Goal: Transaction & Acquisition: Purchase product/service

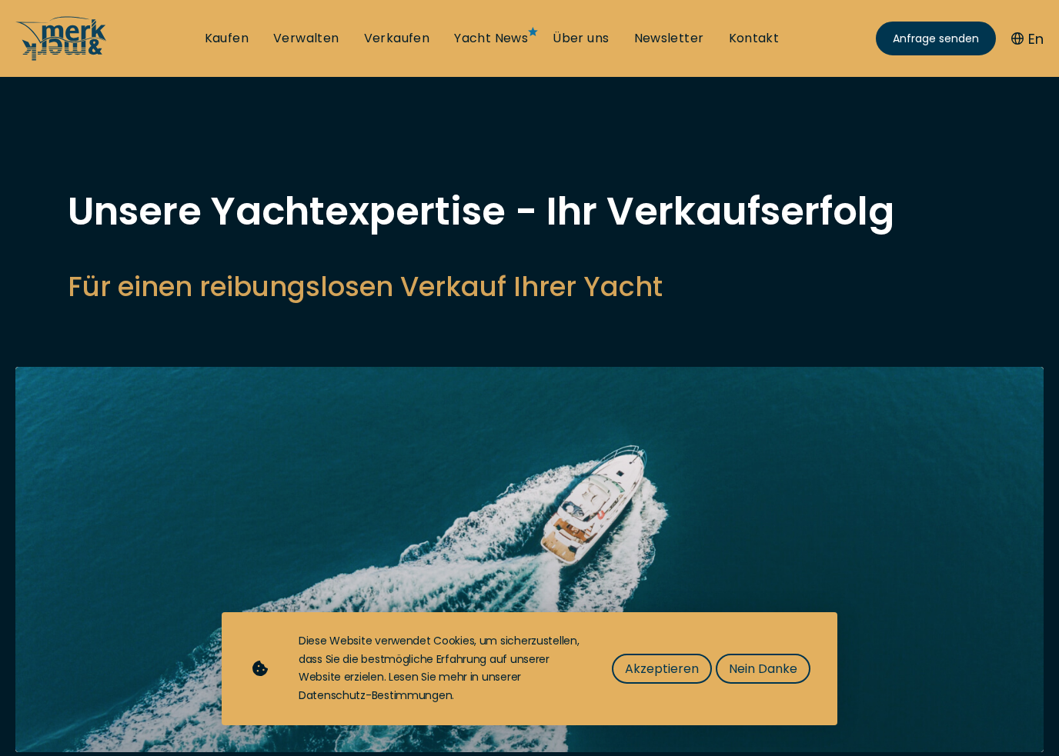
select select "sell"
click at [769, 667] on span "Nein Danke" at bounding box center [763, 668] width 68 height 19
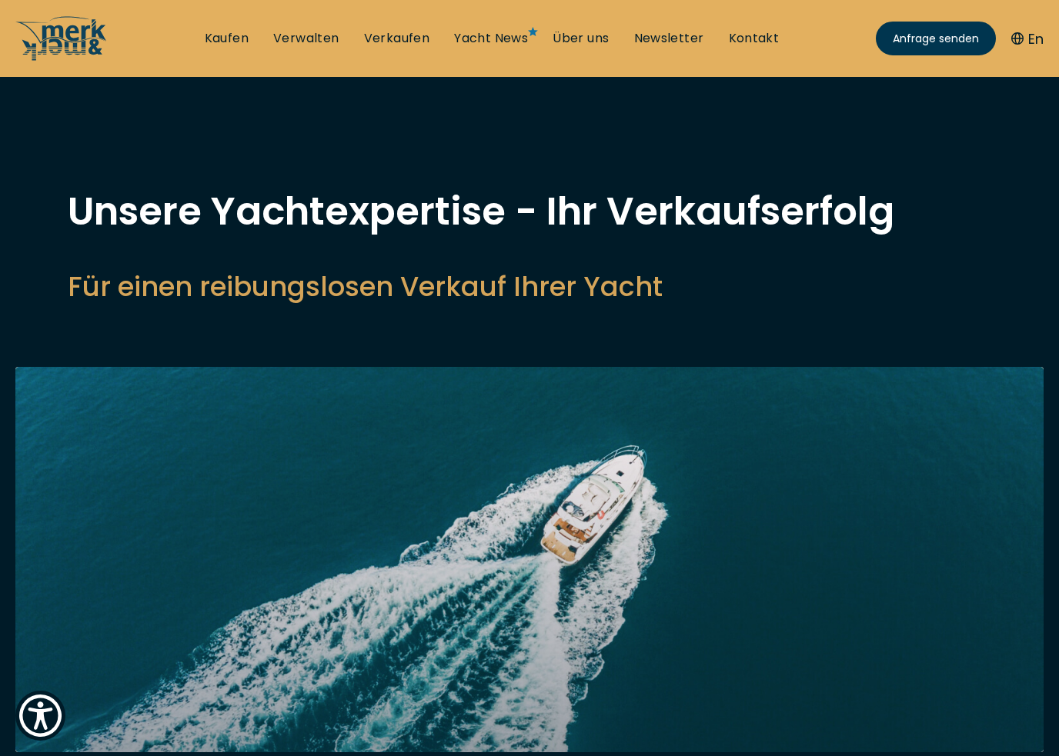
click at [232, 32] on link "Kaufen" at bounding box center [227, 38] width 44 height 17
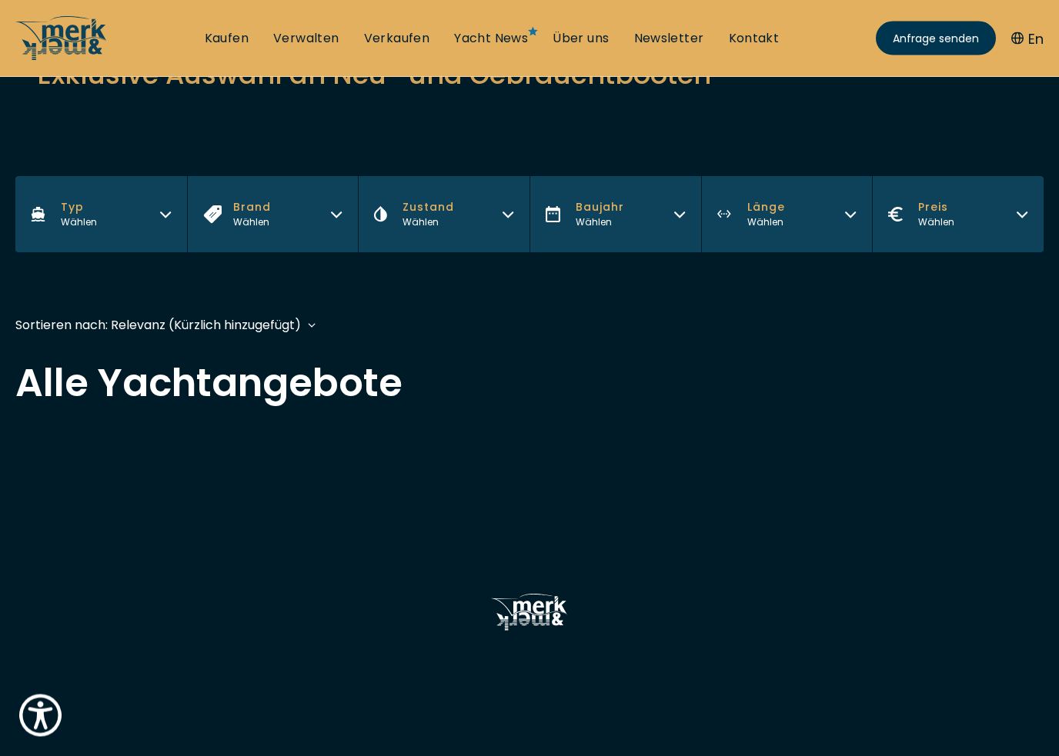
scroll to position [84, 0]
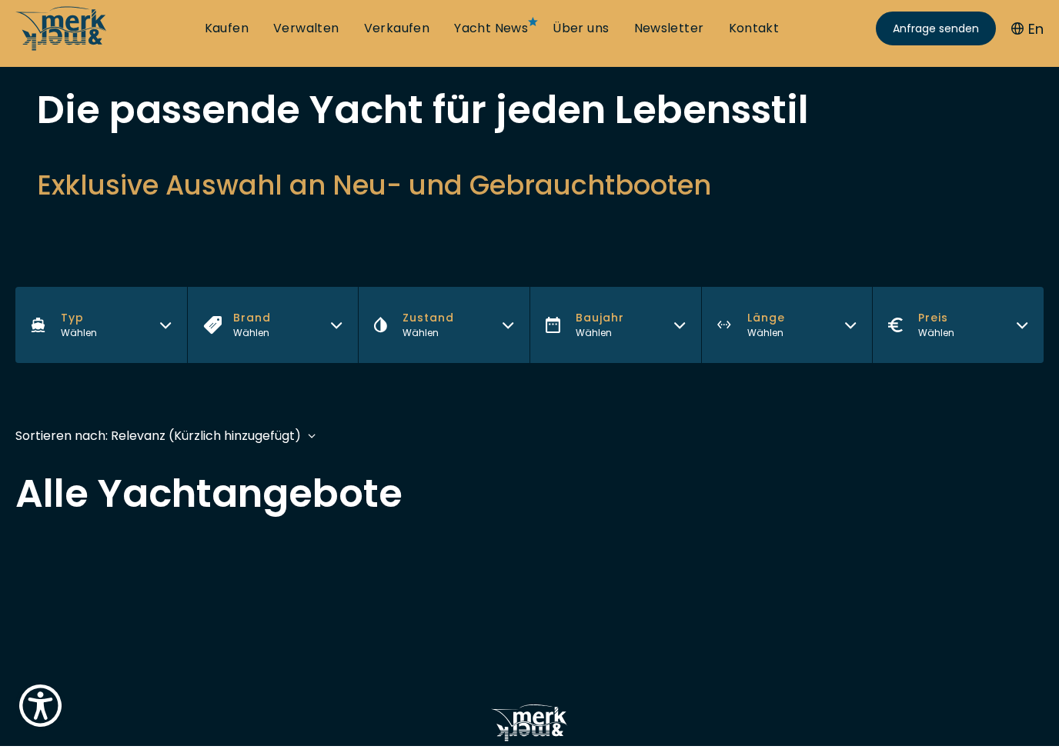
click at [130, 318] on button "Typ Wählen" at bounding box center [101, 335] width 172 height 76
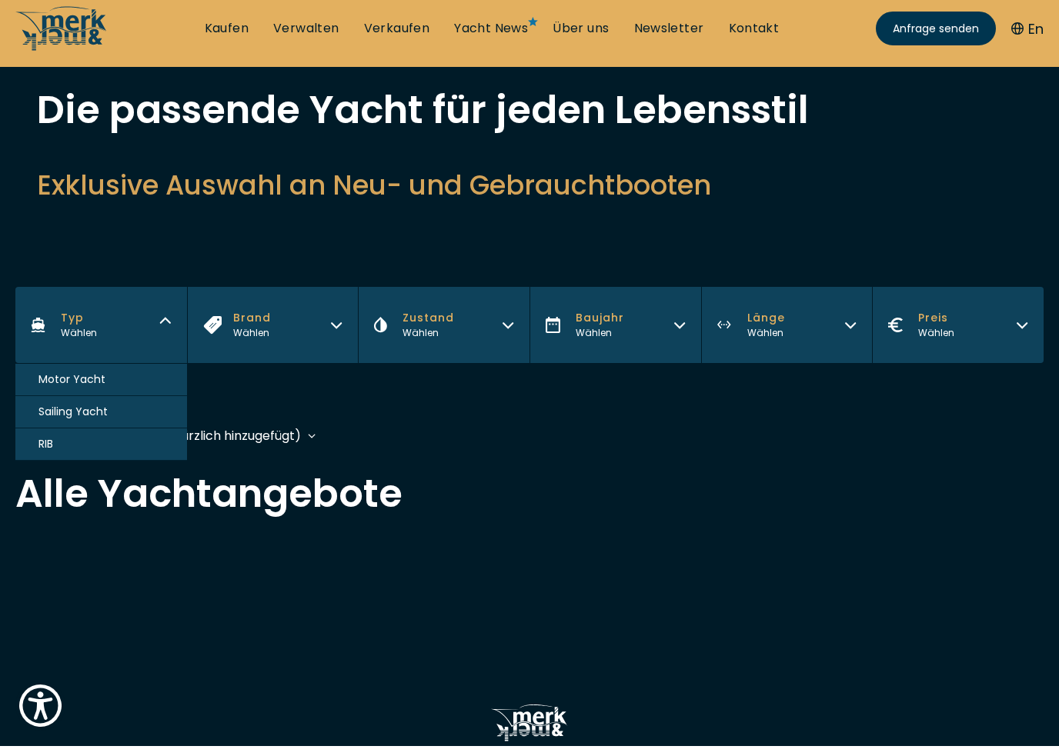
click at [114, 384] on button "Motor Yacht" at bounding box center [101, 390] width 172 height 32
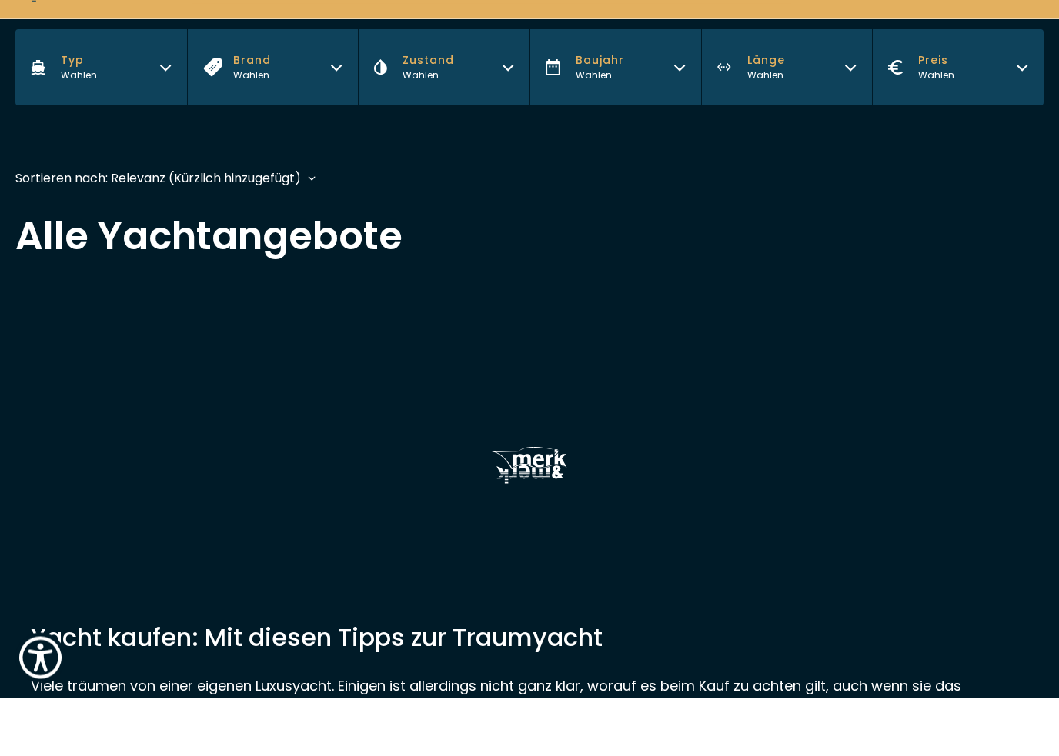
scroll to position [323, 0]
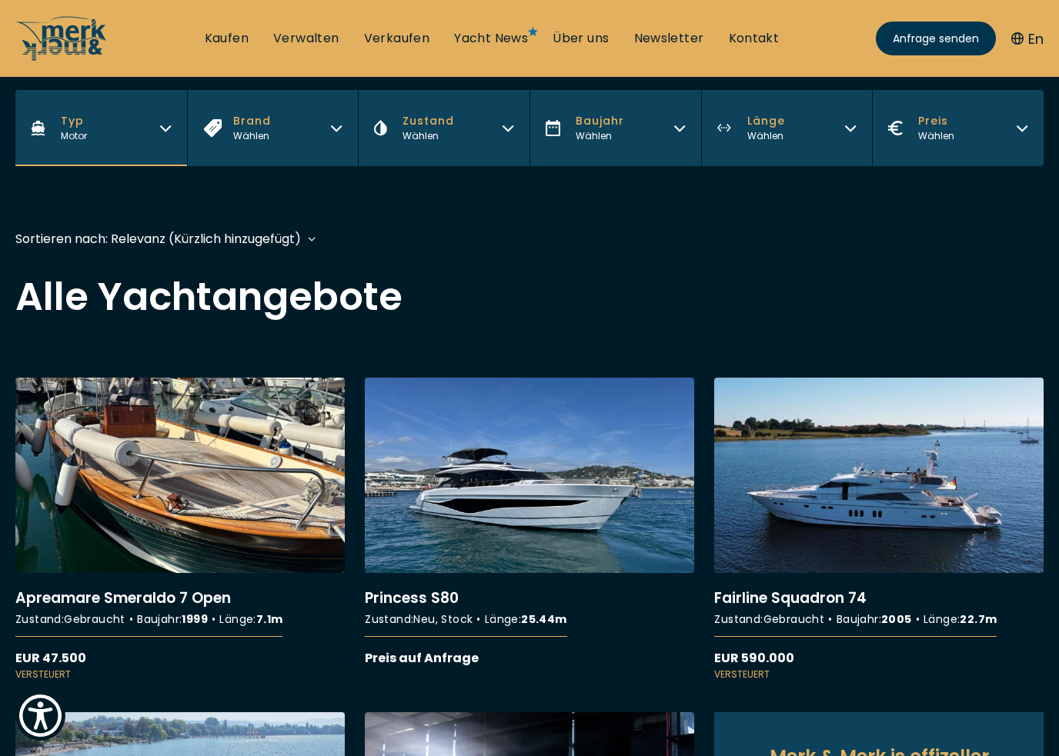
scroll to position [290, 0]
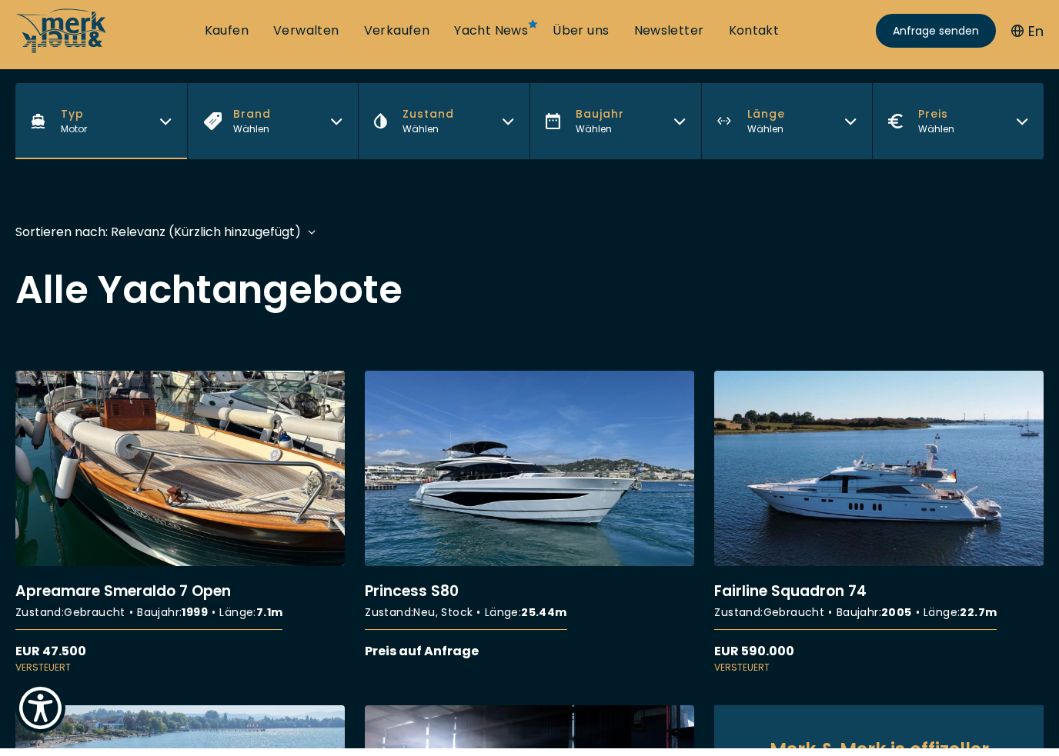
click at [786, 127] on button "Länge Wählen" at bounding box center [787, 129] width 172 height 76
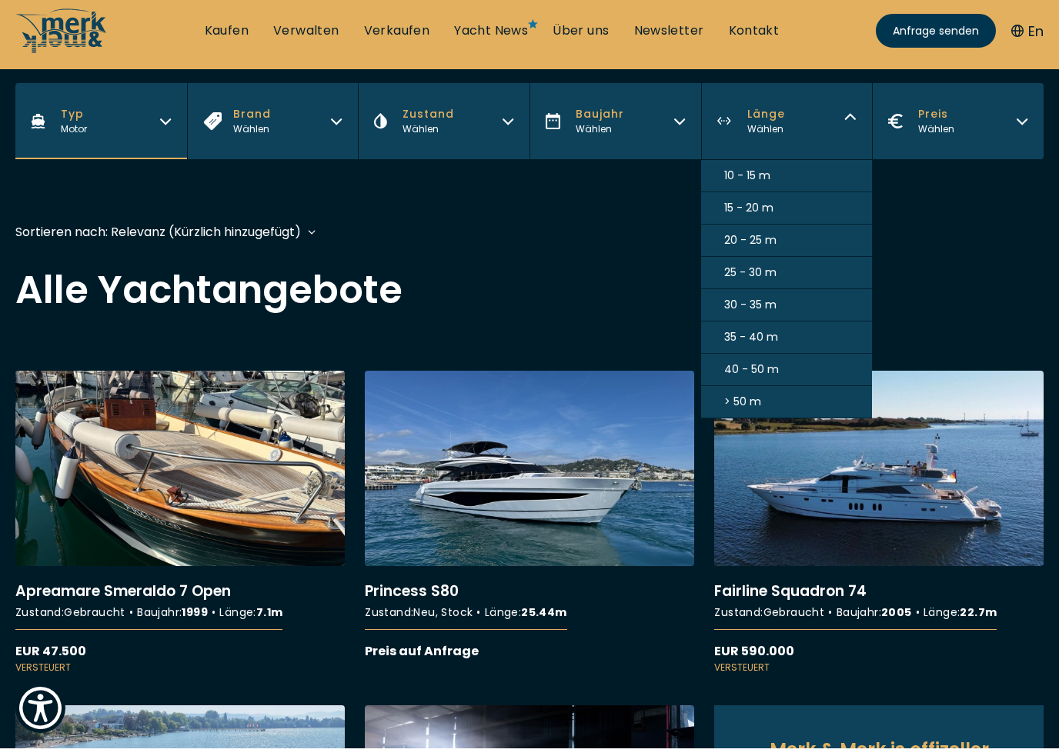
click at [764, 177] on span "10 - 15 m" at bounding box center [747, 183] width 46 height 16
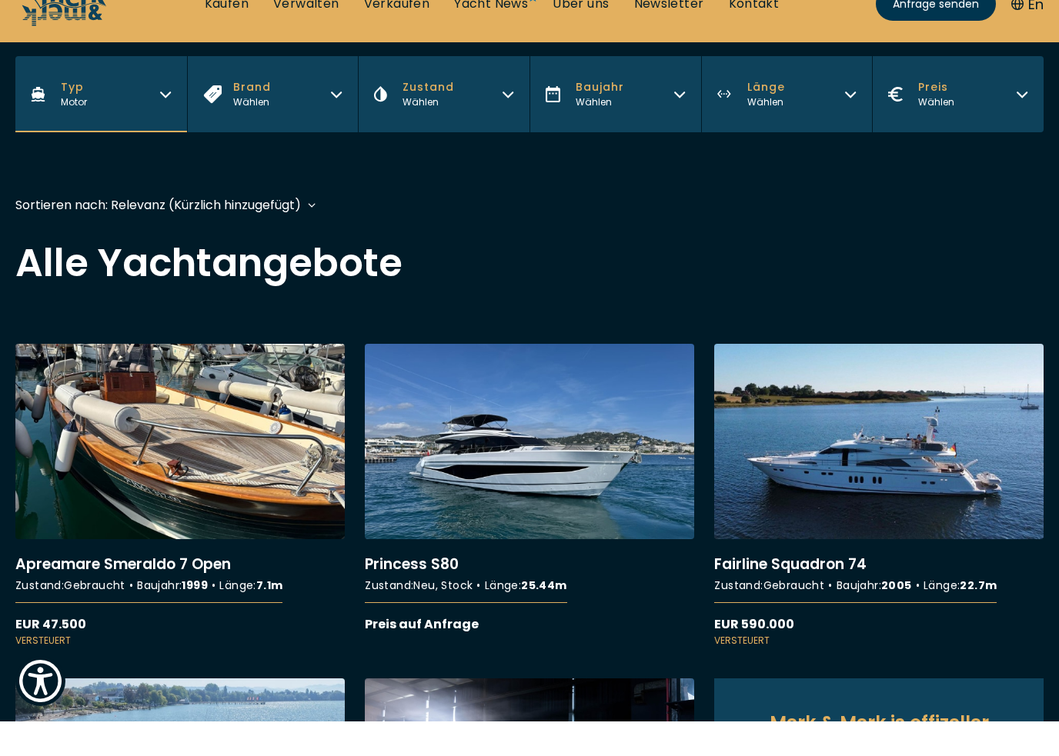
scroll to position [323, 0]
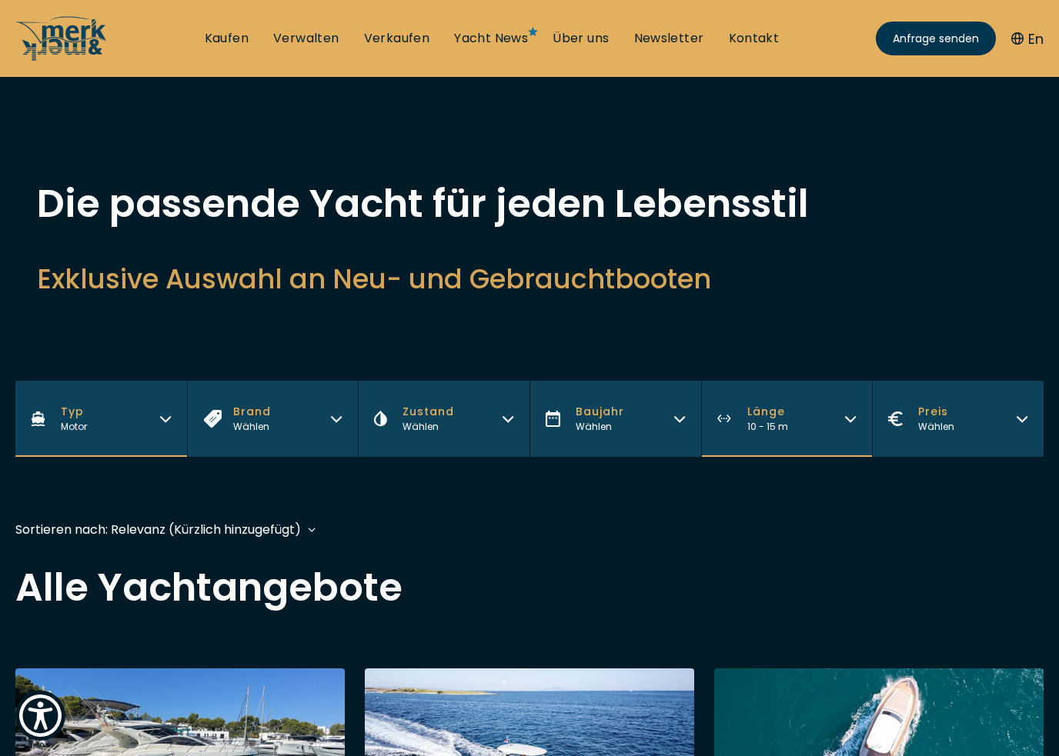
click at [1006, 432] on button "Preis Wählen" at bounding box center [958, 419] width 172 height 76
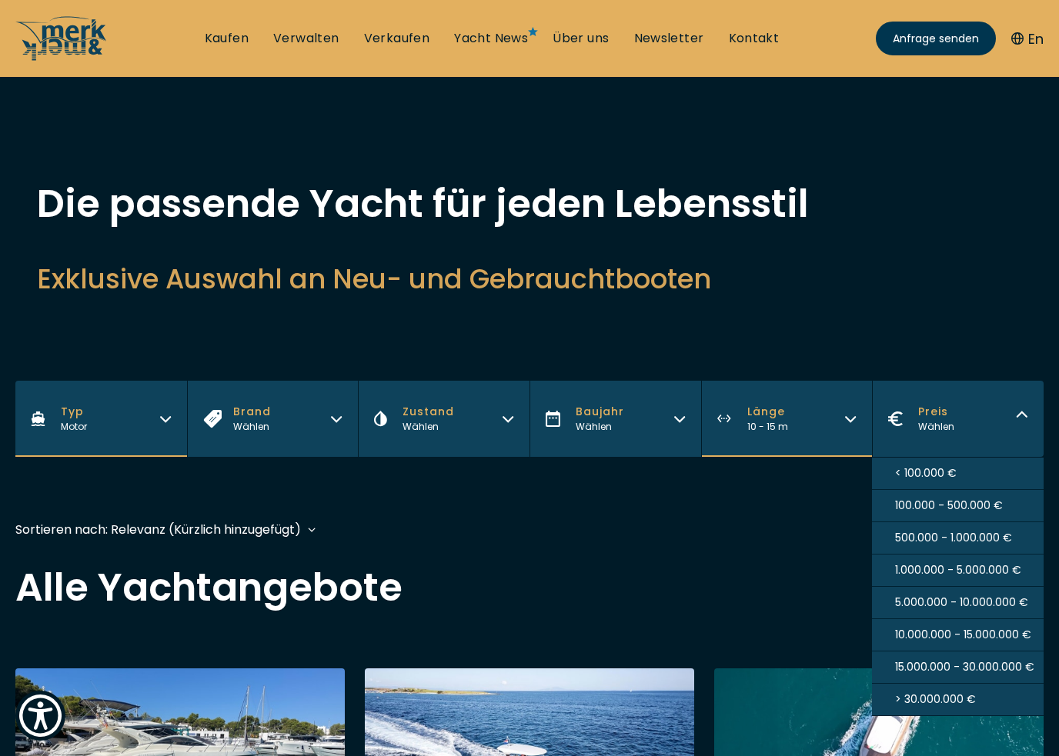
click at [996, 512] on span "100.000 - 500.000 €" at bounding box center [949, 506] width 108 height 16
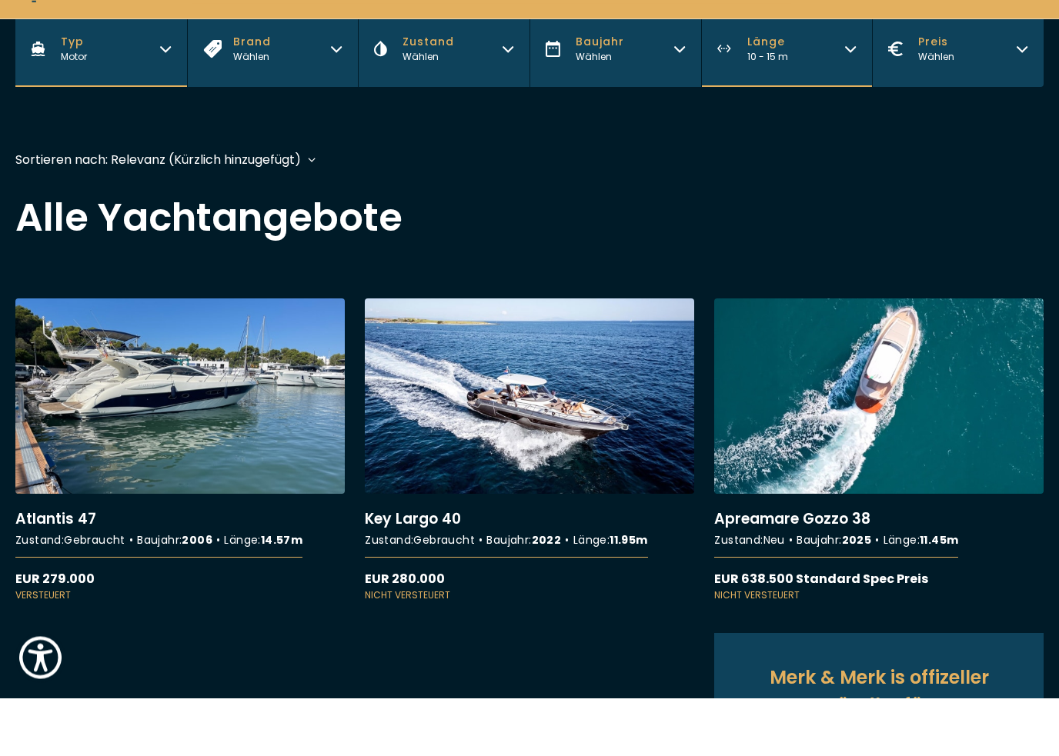
scroll to position [323, 0]
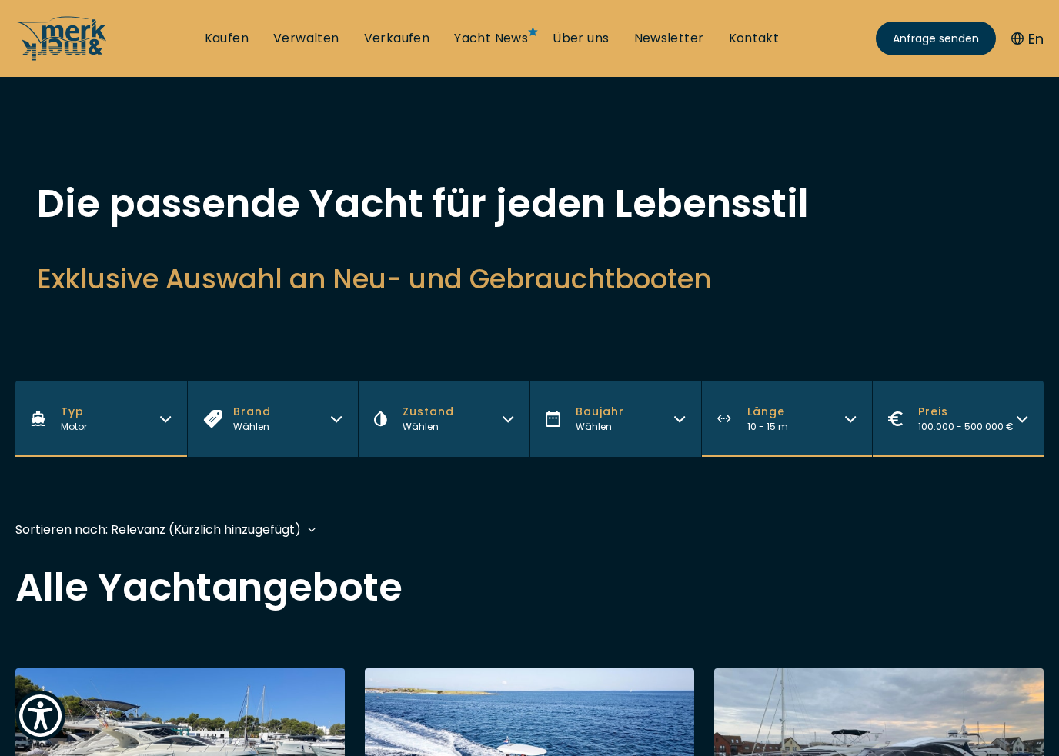
click at [656, 421] on button "Baujahr Wählen" at bounding box center [615, 419] width 172 height 76
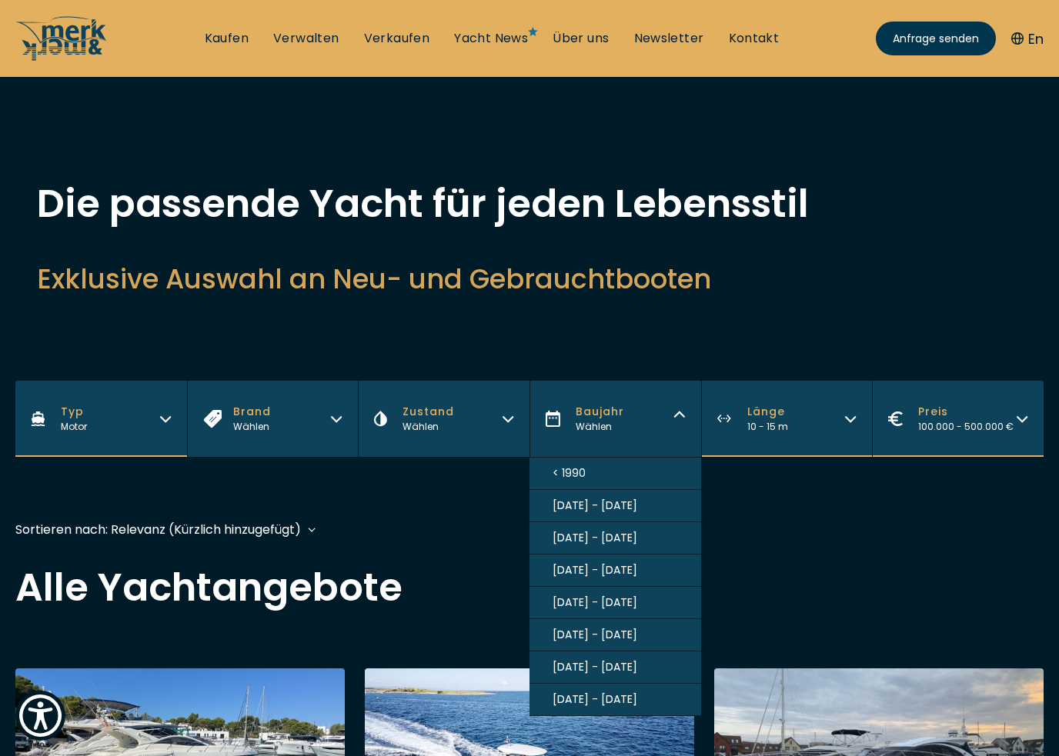
click at [579, 571] on span "[DATE] - [DATE]" at bounding box center [594, 570] width 85 height 16
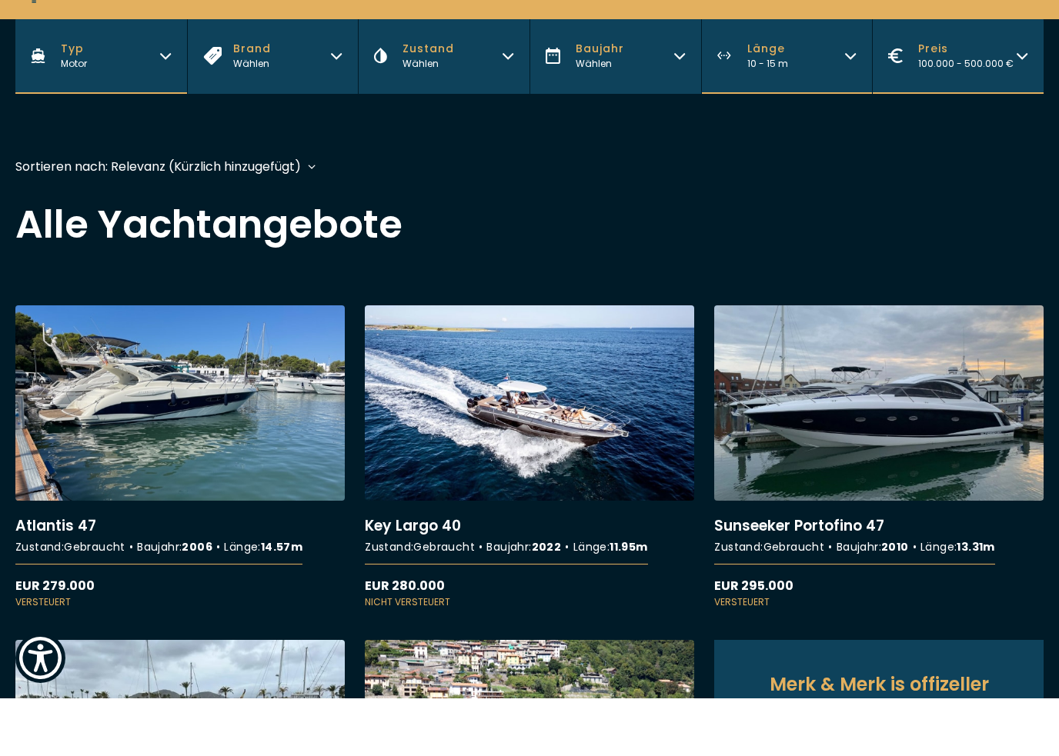
scroll to position [323, 0]
